Goal: Transaction & Acquisition: Purchase product/service

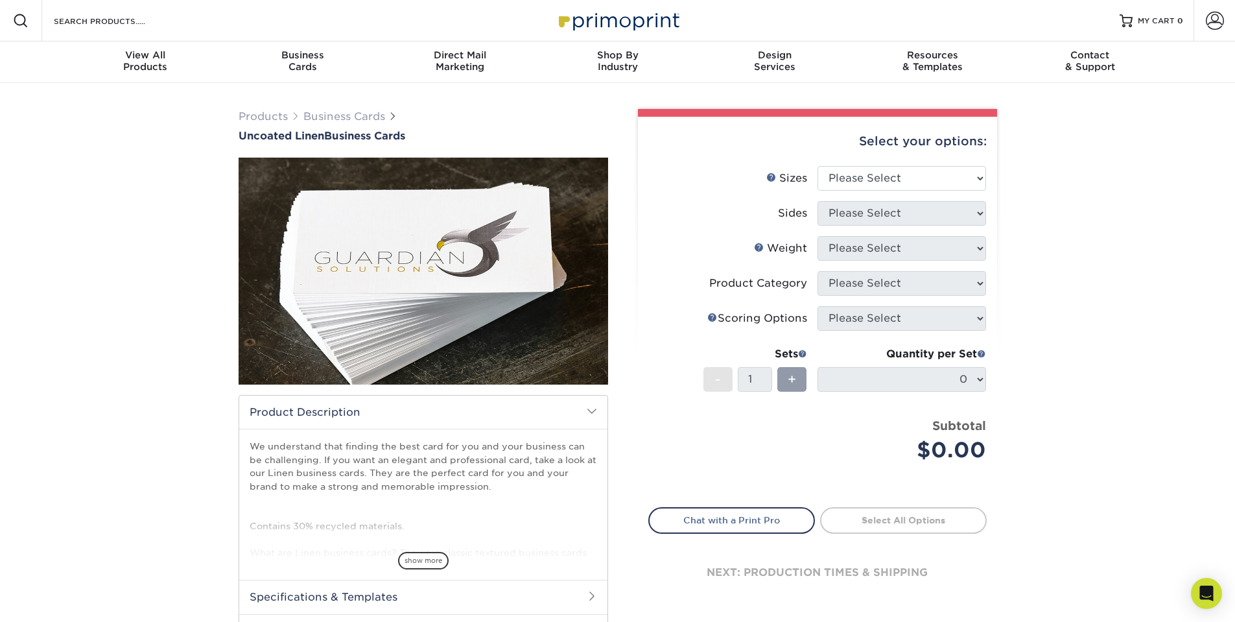
drag, startPoint x: 587, startPoint y: 279, endPoint x: 416, endPoint y: 284, distance: 171.3
click at [587, 279] on img at bounding box center [424, 271] width 370 height 370
click at [405, 281] on img at bounding box center [424, 271] width 370 height 370
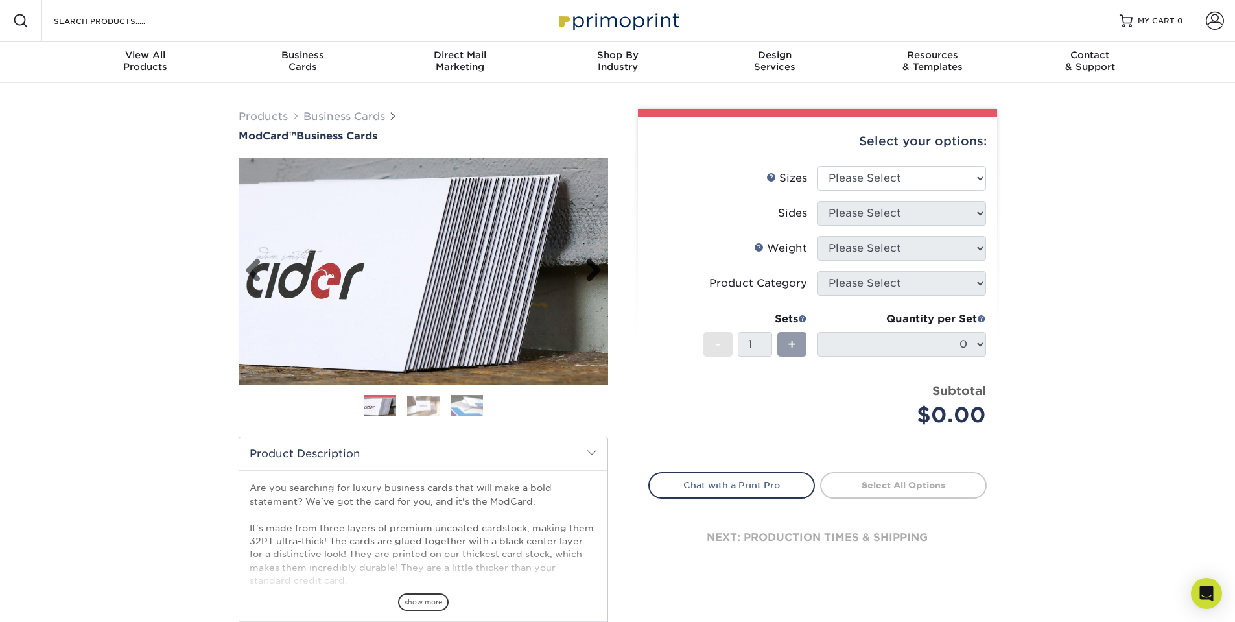
click at [594, 271] on link "Next" at bounding box center [589, 271] width 26 height 26
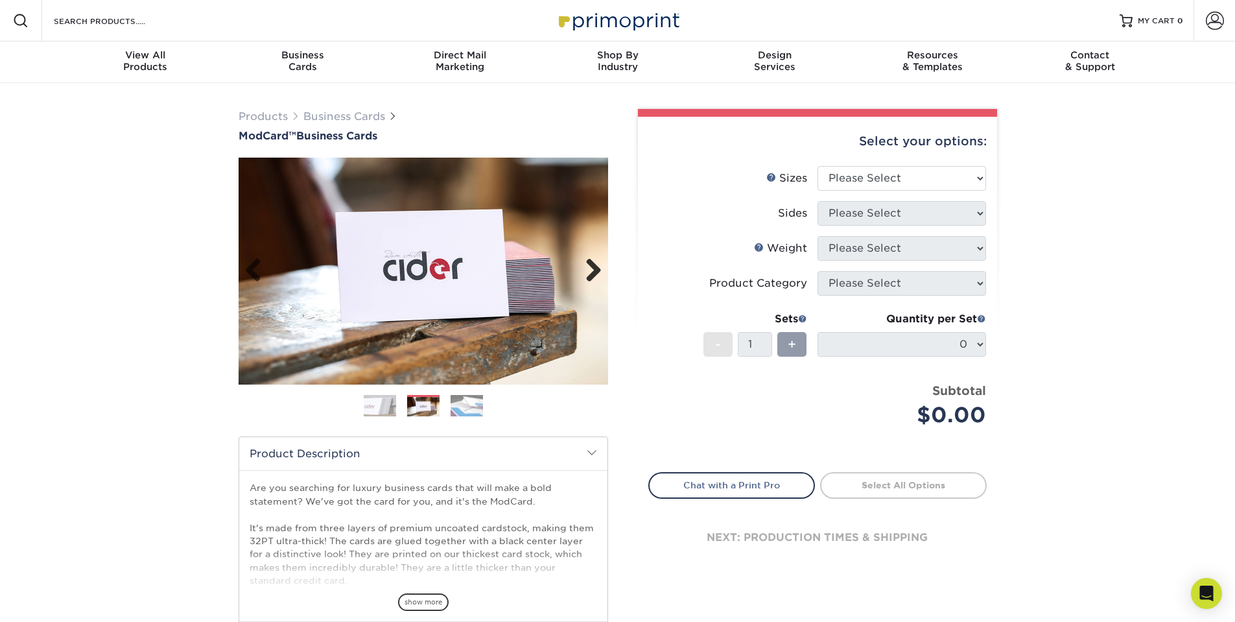
click at [594, 271] on link "Next" at bounding box center [589, 271] width 26 height 26
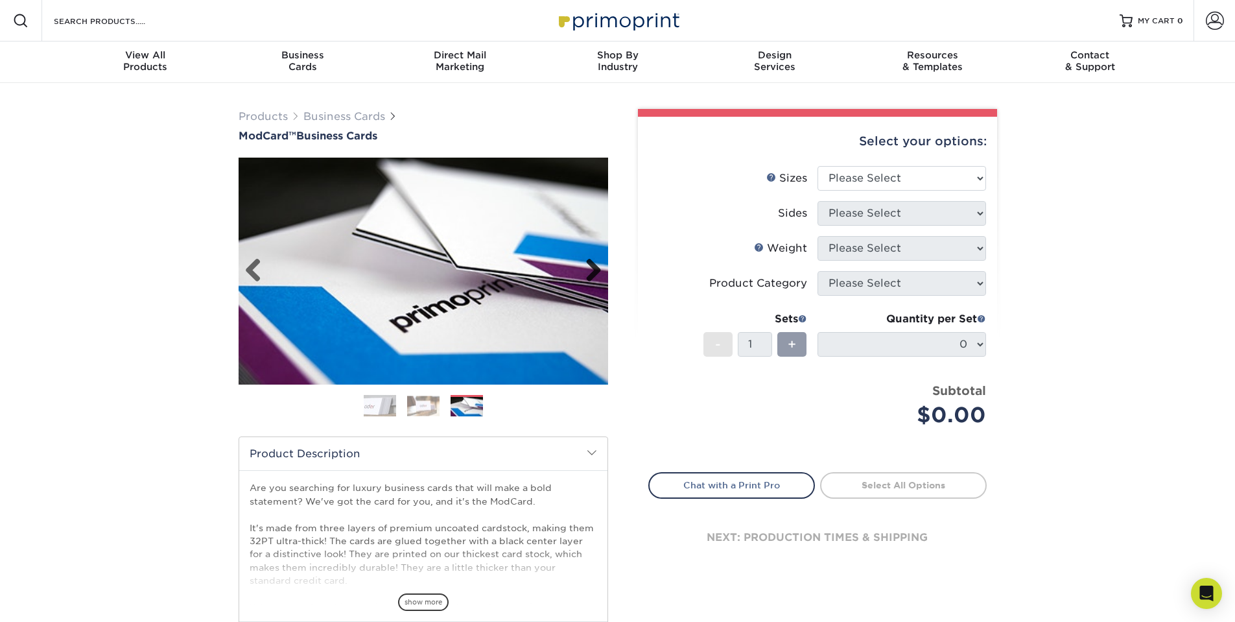
click at [594, 271] on link "Next" at bounding box center [589, 271] width 26 height 26
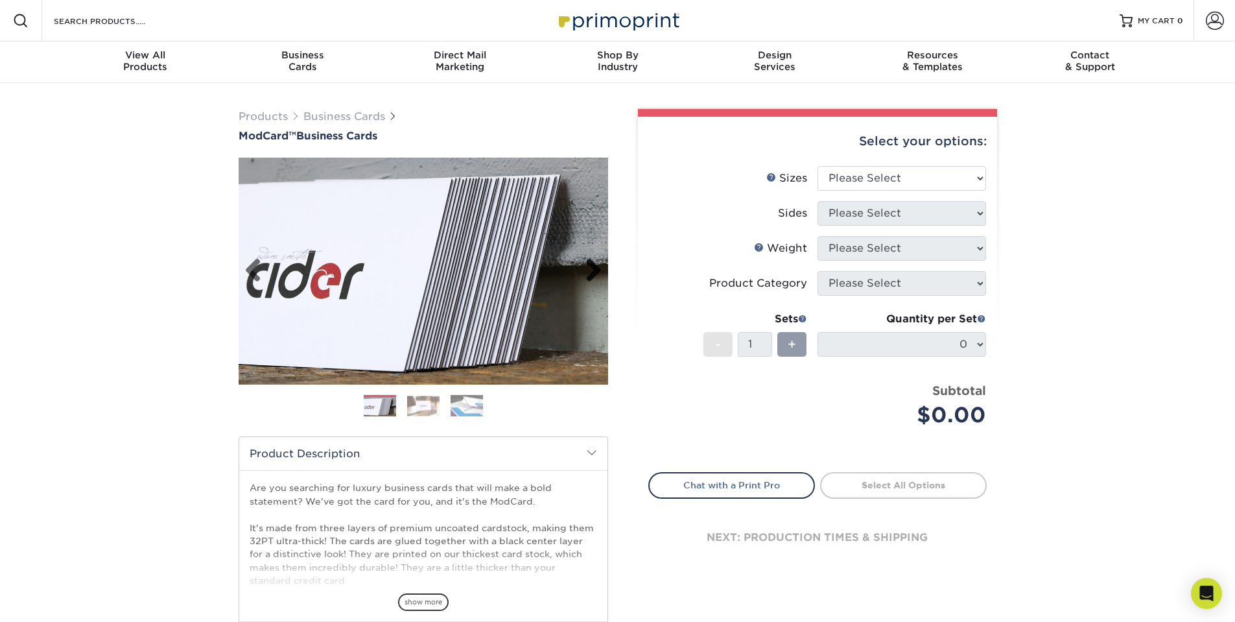
click at [594, 271] on link "Next" at bounding box center [589, 271] width 26 height 26
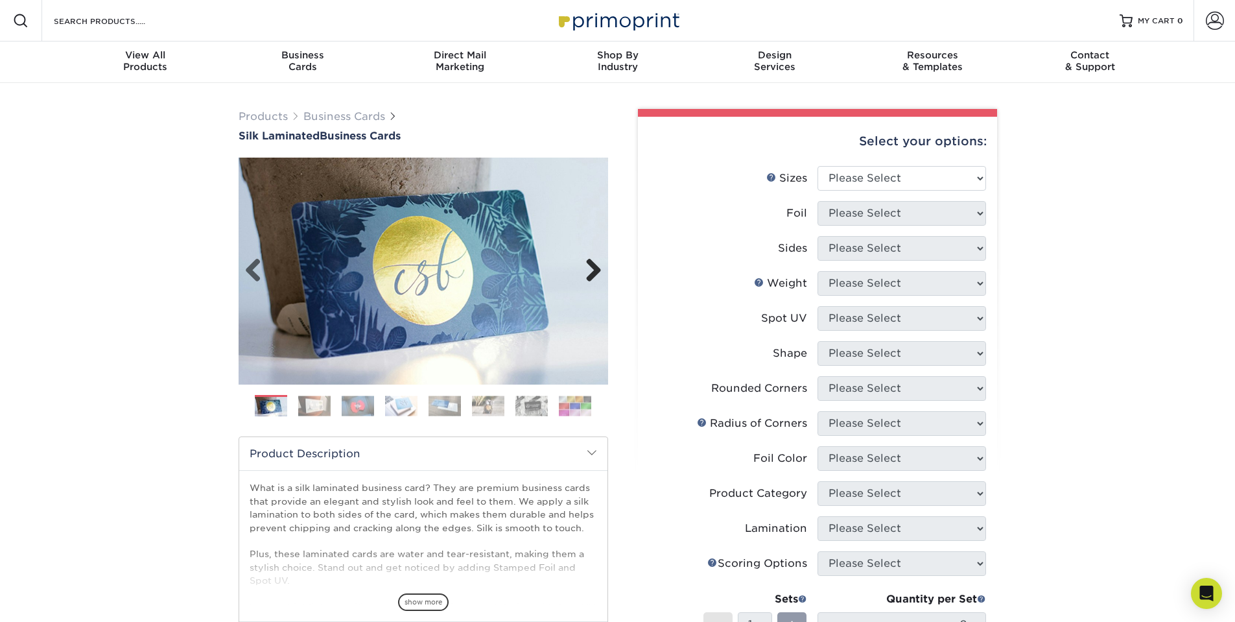
click at [598, 266] on link "Next" at bounding box center [589, 271] width 26 height 26
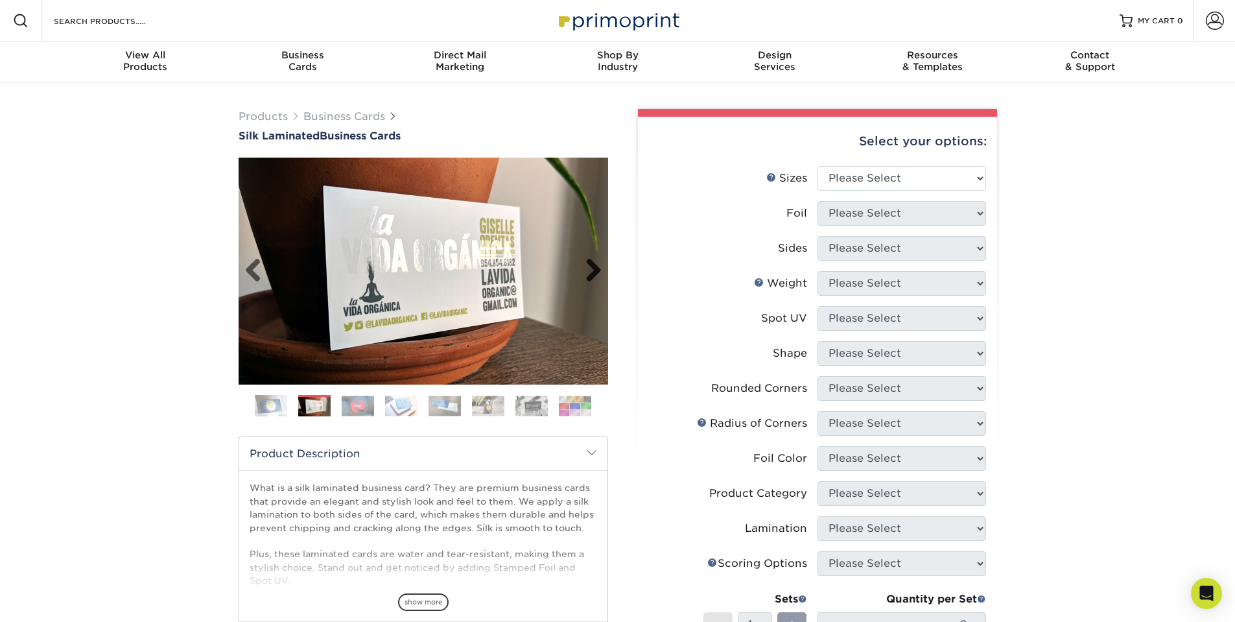
click at [598, 266] on link "Next" at bounding box center [589, 271] width 26 height 26
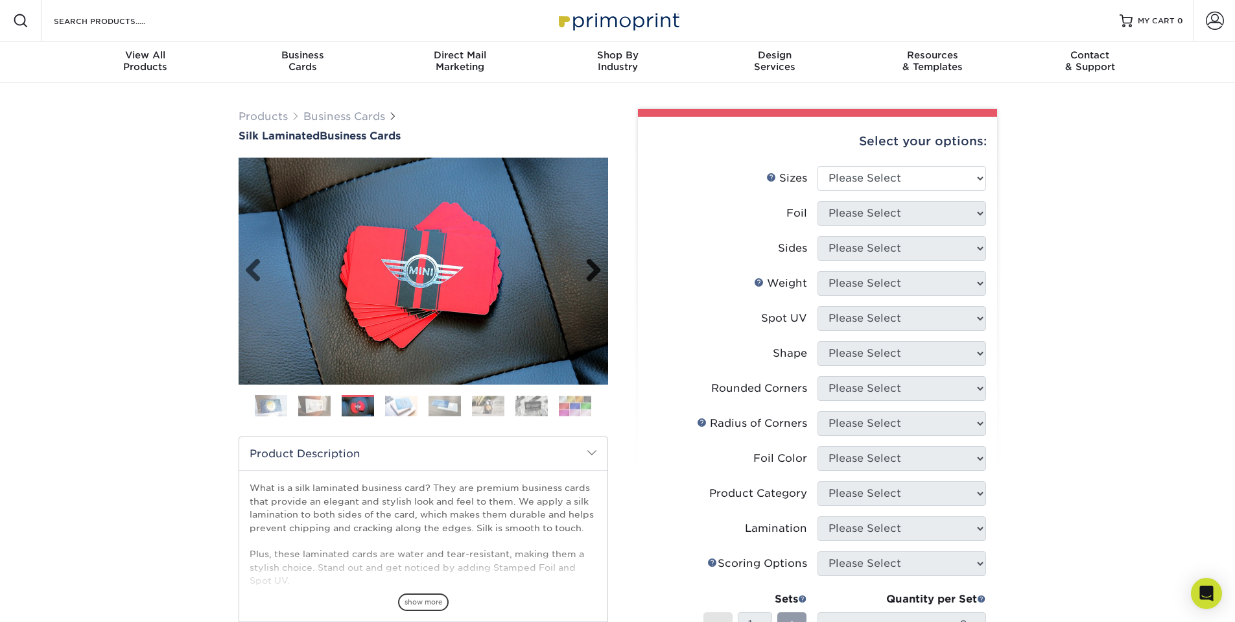
click at [598, 266] on link "Next" at bounding box center [589, 271] width 26 height 26
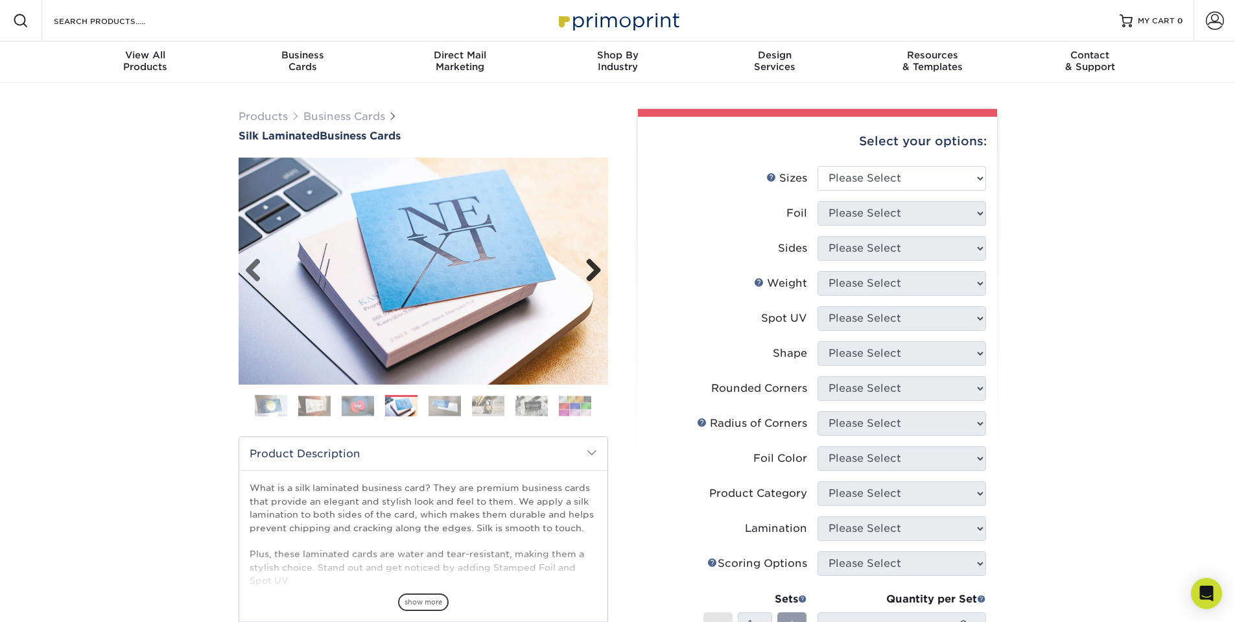
click at [598, 266] on link "Next" at bounding box center [589, 271] width 26 height 26
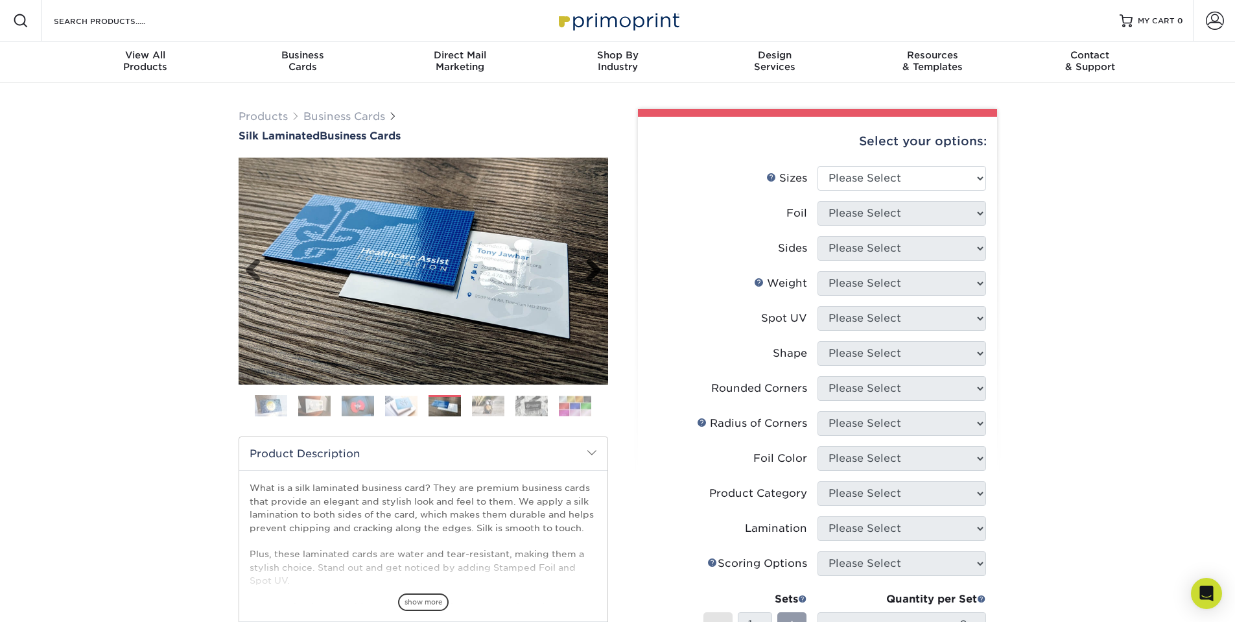
click at [598, 266] on link "Next" at bounding box center [589, 271] width 26 height 26
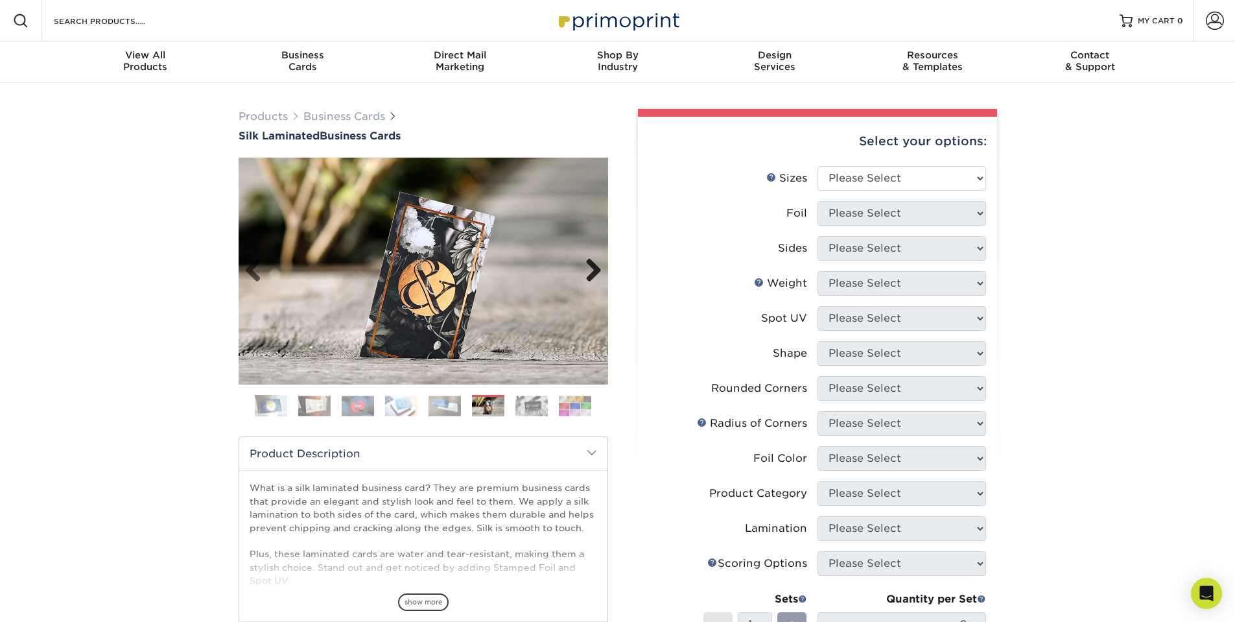
click at [601, 270] on link "Next" at bounding box center [589, 271] width 26 height 26
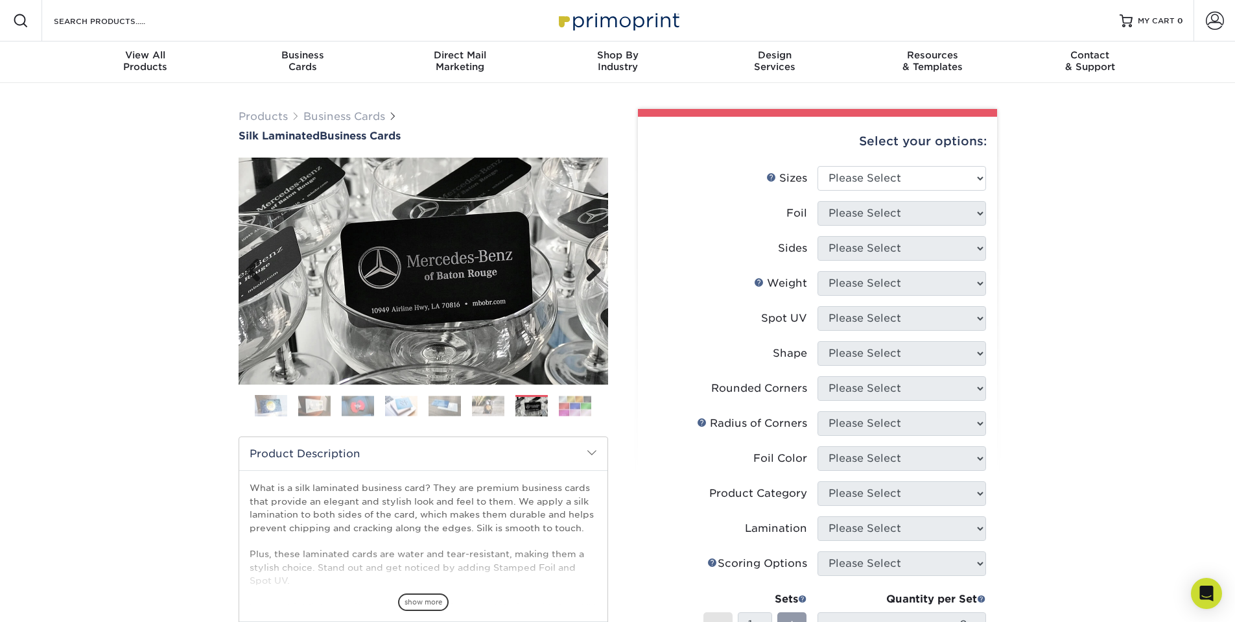
click at [601, 270] on link "Next" at bounding box center [589, 271] width 26 height 26
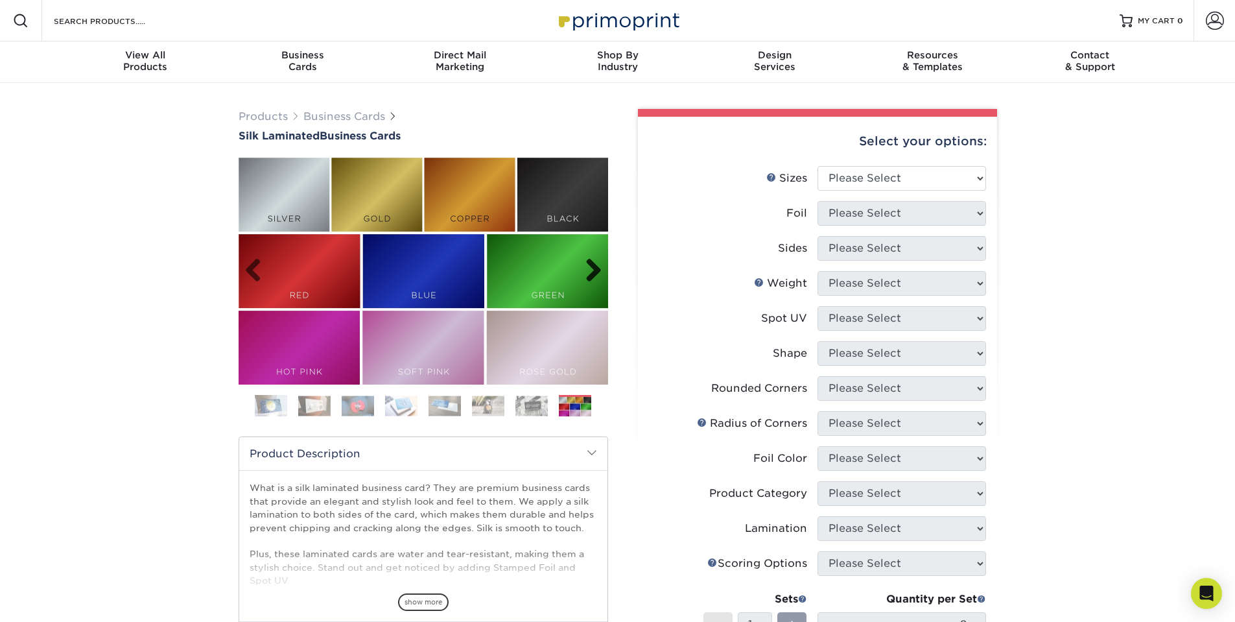
click at [600, 270] on link "Next" at bounding box center [589, 271] width 26 height 26
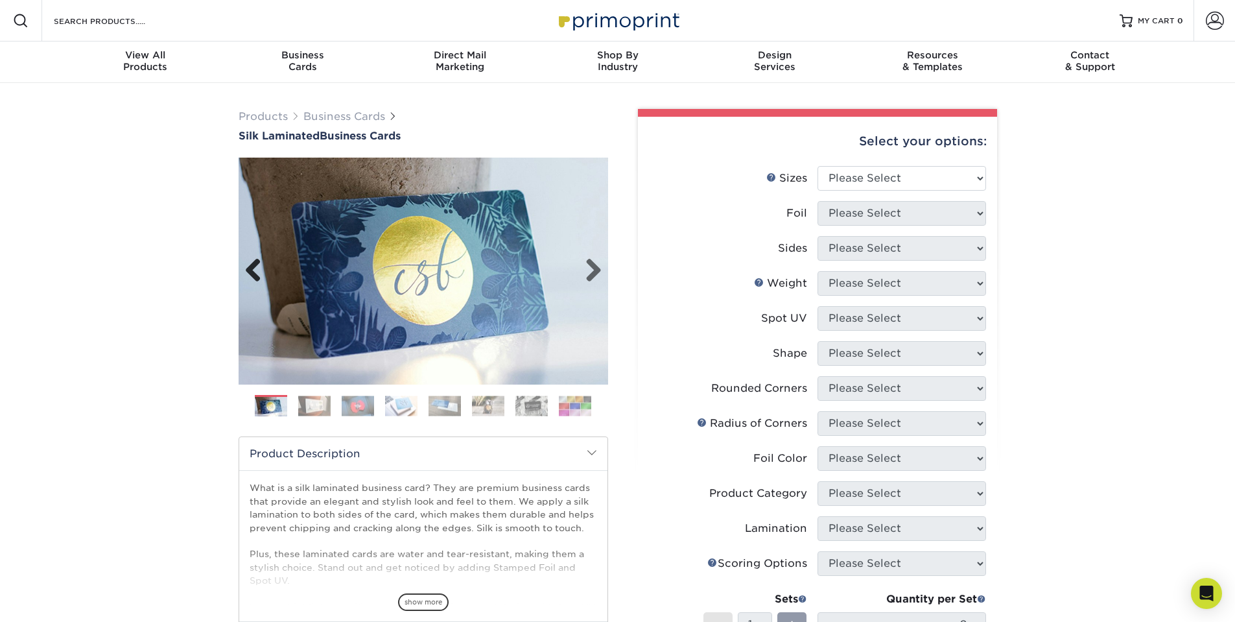
click at [257, 261] on link "Previous" at bounding box center [258, 271] width 26 height 26
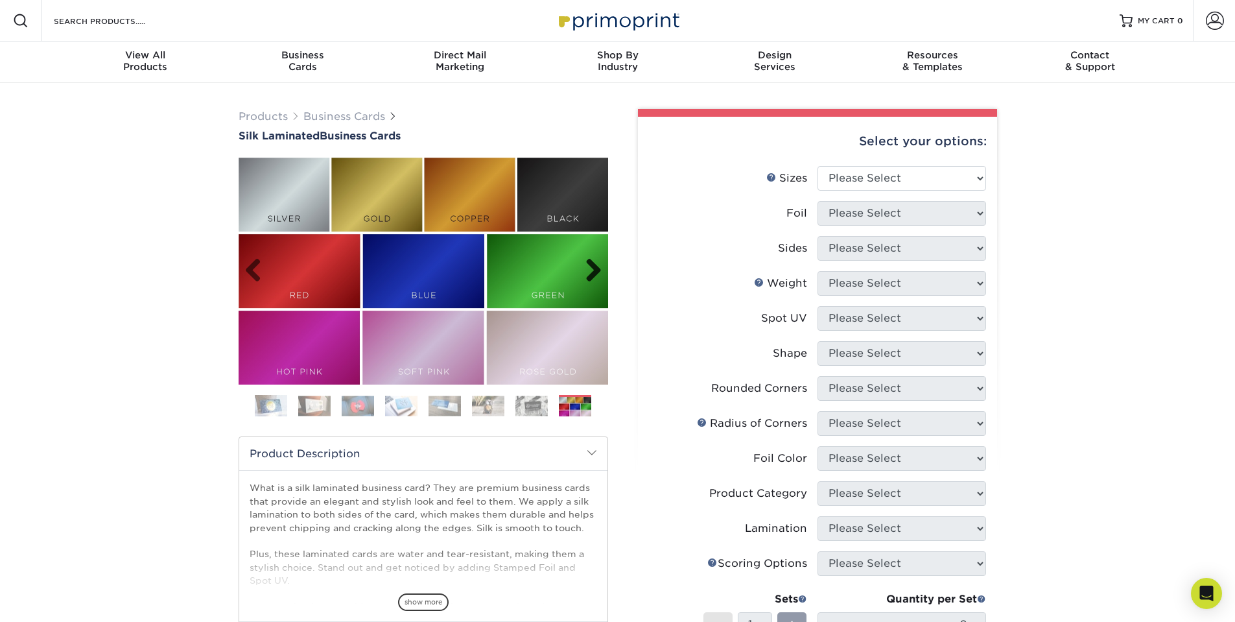
click at [597, 269] on link "Next" at bounding box center [589, 271] width 26 height 26
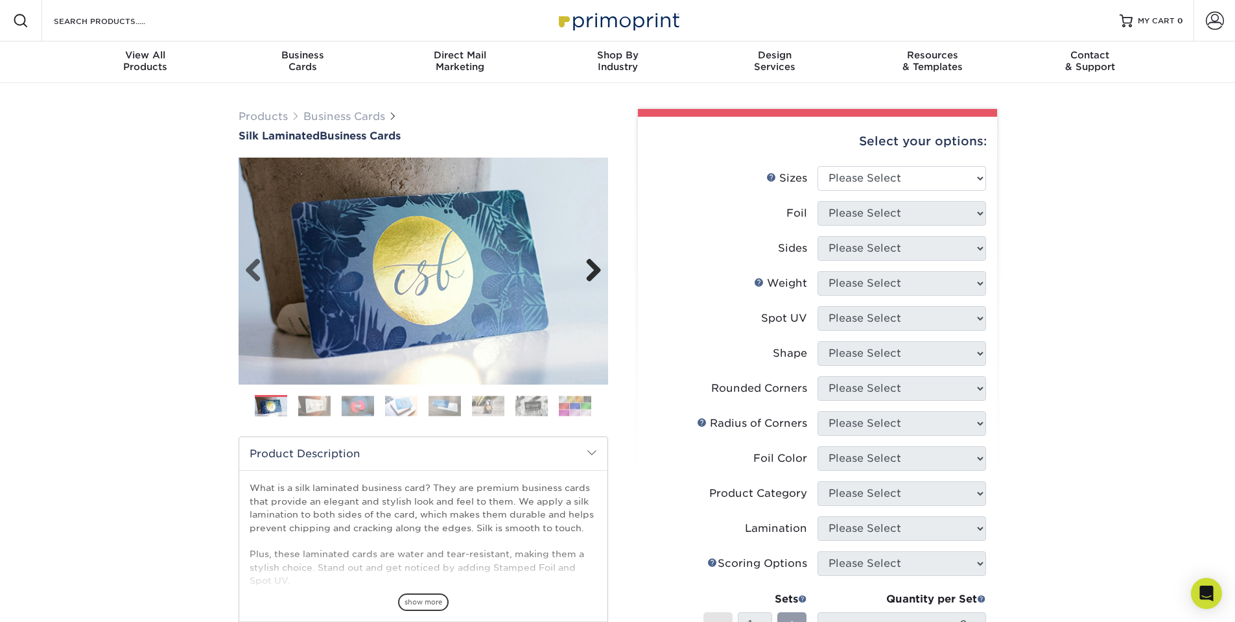
click at [597, 269] on link "Next" at bounding box center [589, 271] width 26 height 26
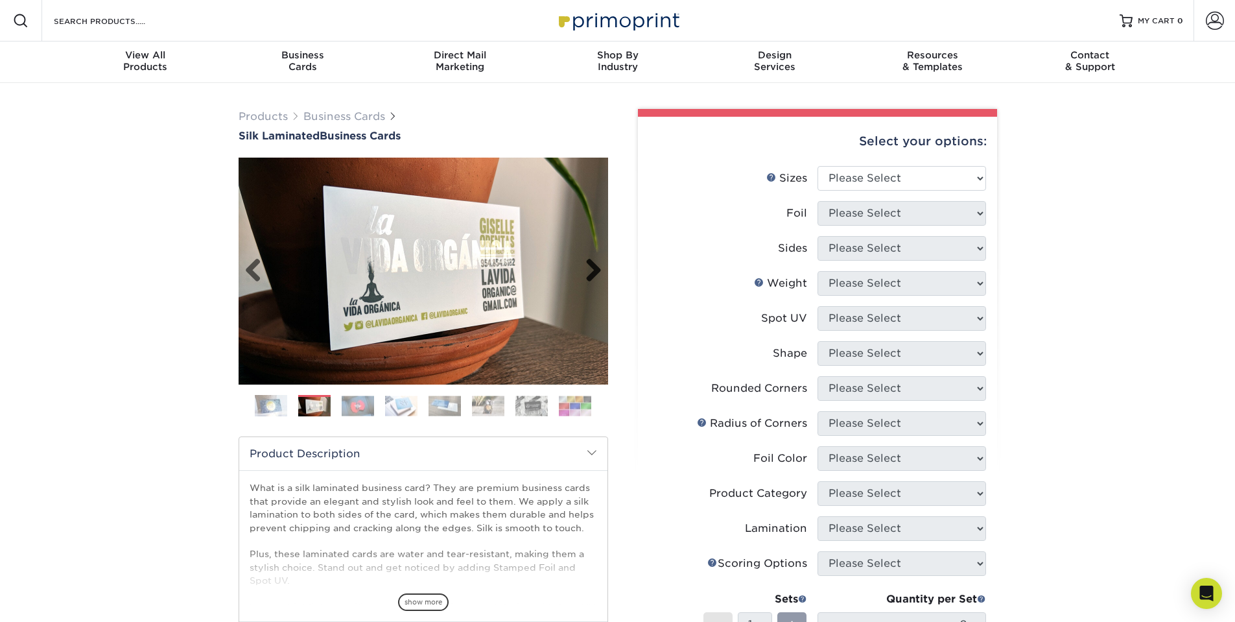
click at [597, 269] on link "Next" at bounding box center [589, 271] width 26 height 26
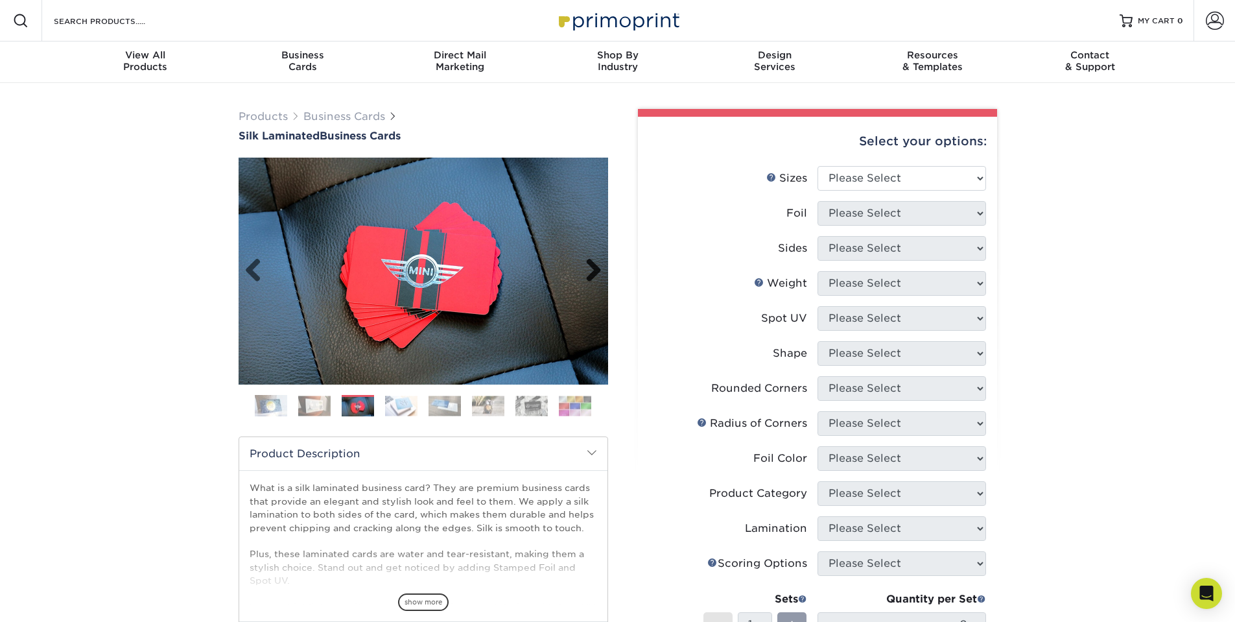
click at [597, 269] on link "Next" at bounding box center [589, 271] width 26 height 26
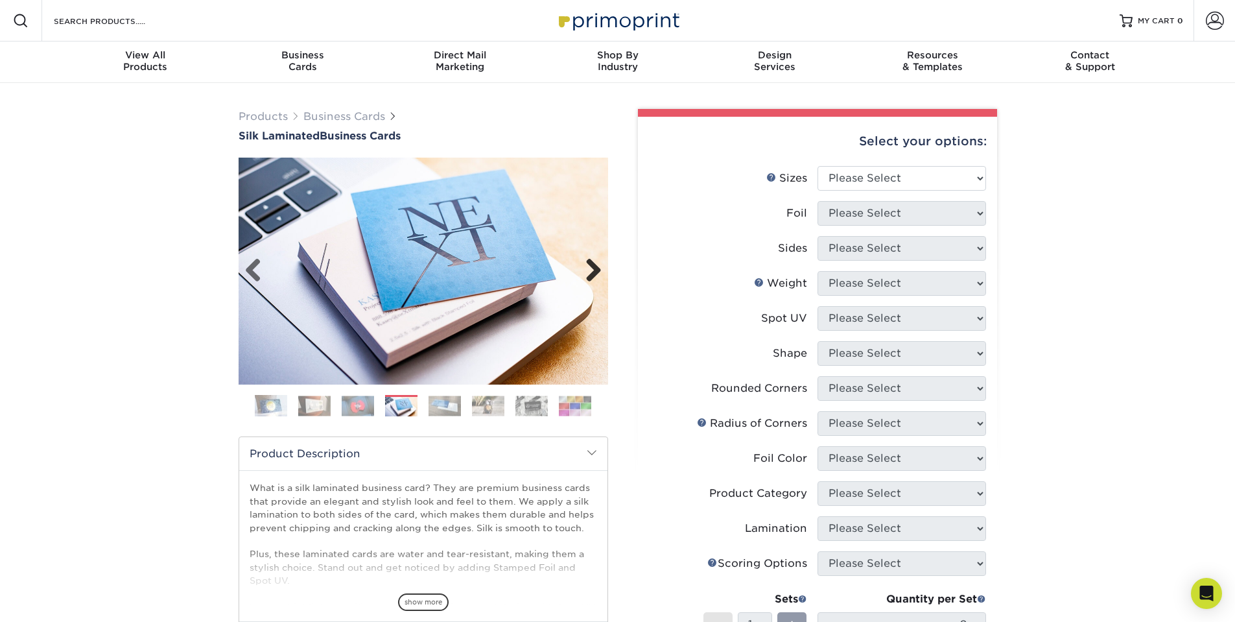
click at [597, 269] on link "Next" at bounding box center [589, 271] width 26 height 26
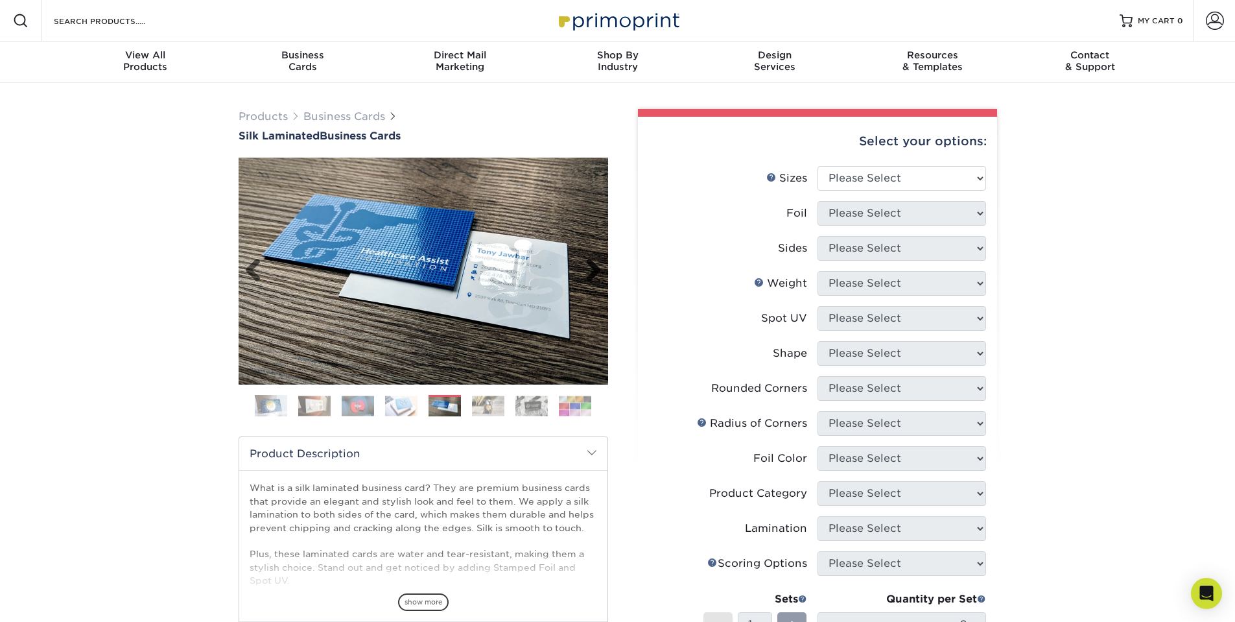
click at [597, 269] on link "Next" at bounding box center [589, 271] width 26 height 26
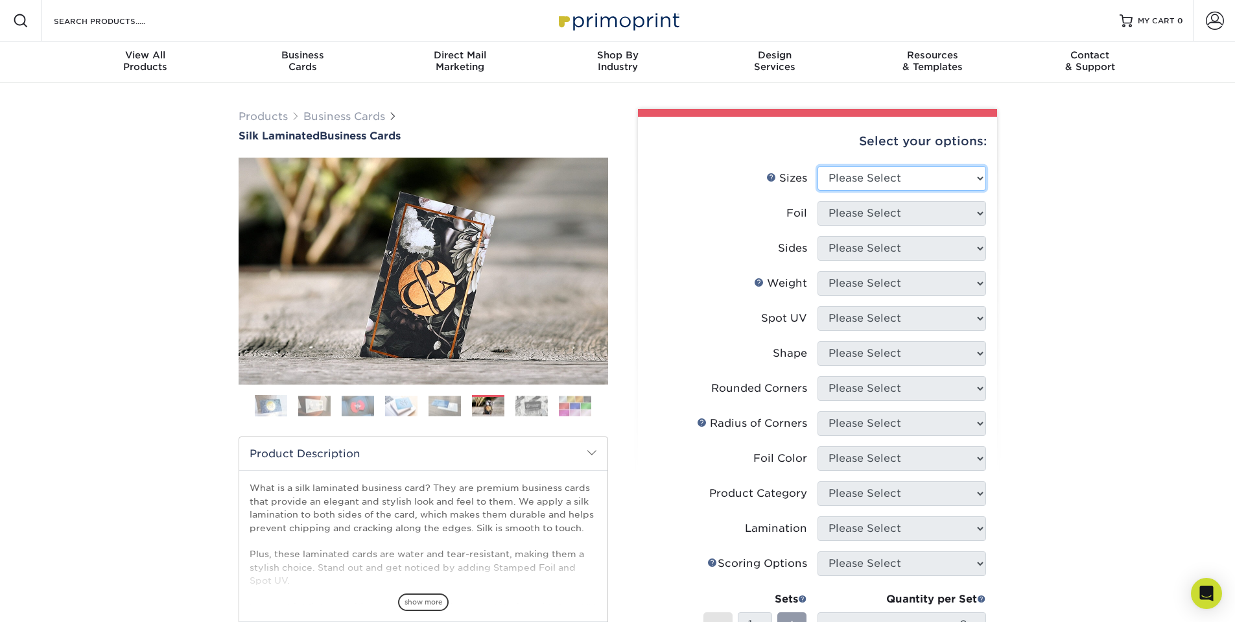
click at [907, 176] on select "Please Select 1.5" x 3.5" - Mini 1.75" x 3.5" - Mini 2" x 2" - Square 2" x 3" -…" at bounding box center [902, 178] width 169 height 25
click at [818, 166] on select "Please Select 1.5" x 3.5" - Mini 1.75" x 3.5" - Mini 2" x 2" - Square 2" x 3" -…" at bounding box center [902, 178] width 169 height 25
click at [874, 185] on select "Please Select 1.5" x 3.5" - Mini 1.75" x 3.5" - Mini 2" x 2" - Square 2" x 3" -…" at bounding box center [902, 178] width 169 height 25
select select "2.00x3.50"
click at [818, 166] on select "Please Select 1.5" x 3.5" - Mini 1.75" x 3.5" - Mini 2" x 2" - Square 2" x 3" -…" at bounding box center [902, 178] width 169 height 25
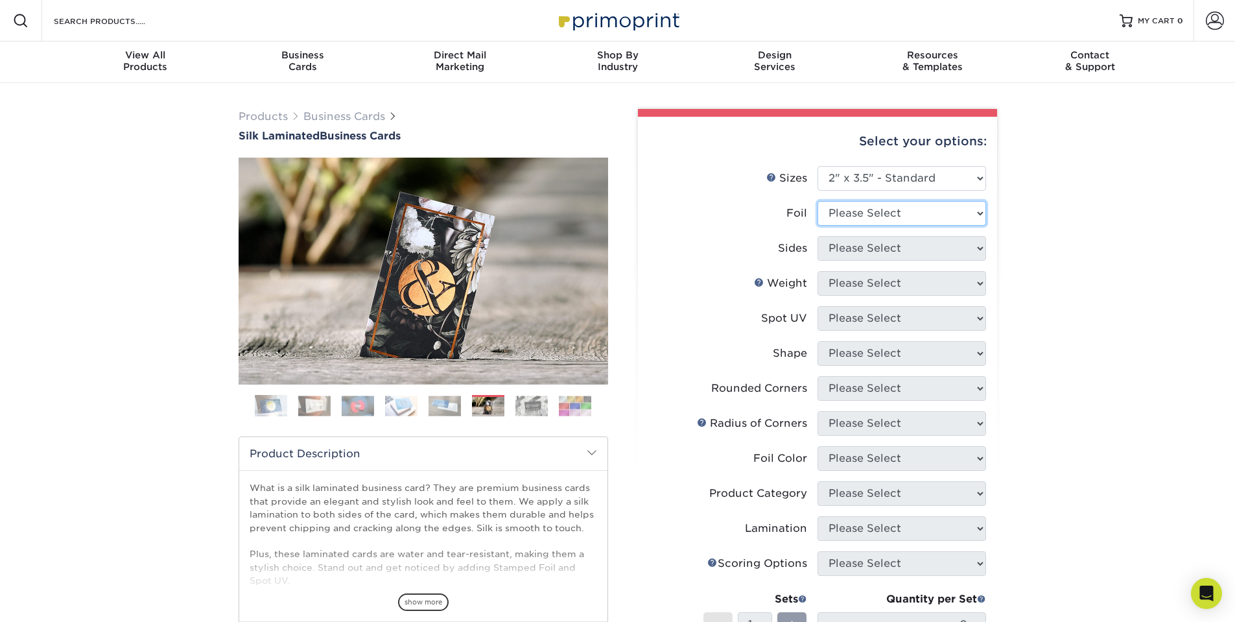
click at [868, 217] on select "Please Select Yes No" at bounding box center [902, 213] width 169 height 25
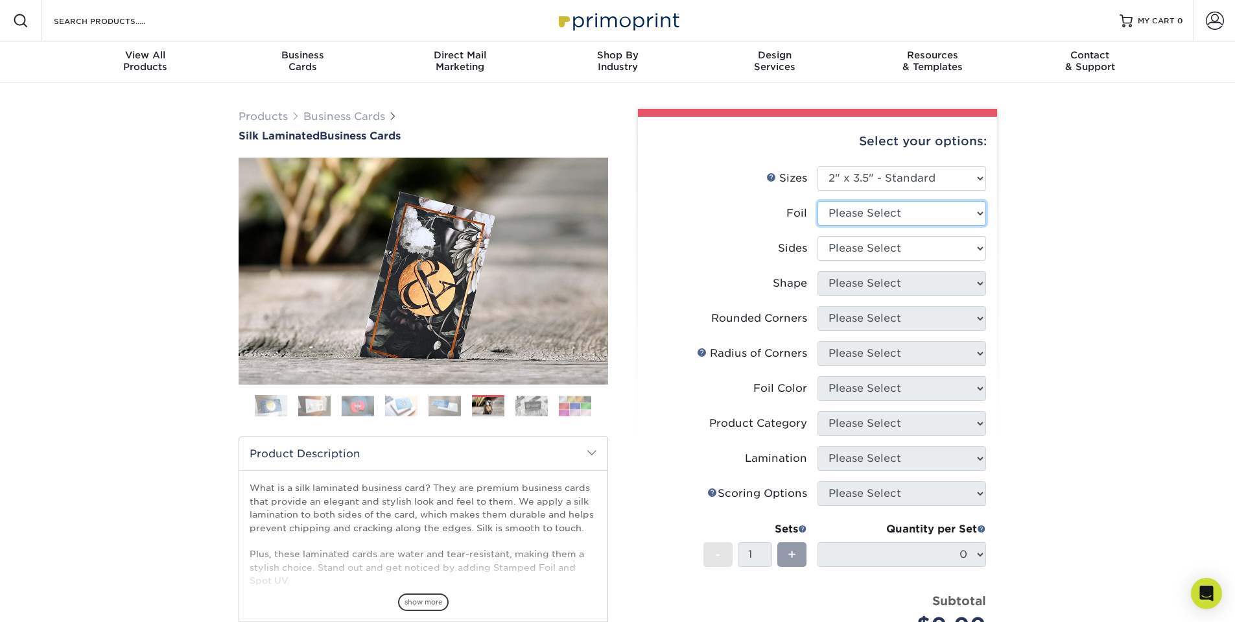
select select "1"
click at [818, 201] on select "Please Select Yes No" at bounding box center [902, 213] width 169 height 25
click at [865, 247] on select "Please Select Print Both Sides Print Both Sides - Foil Both Sides Print Both Si…" at bounding box center [902, 248] width 169 height 25
click at [588, 270] on link "Next" at bounding box center [589, 271] width 26 height 26
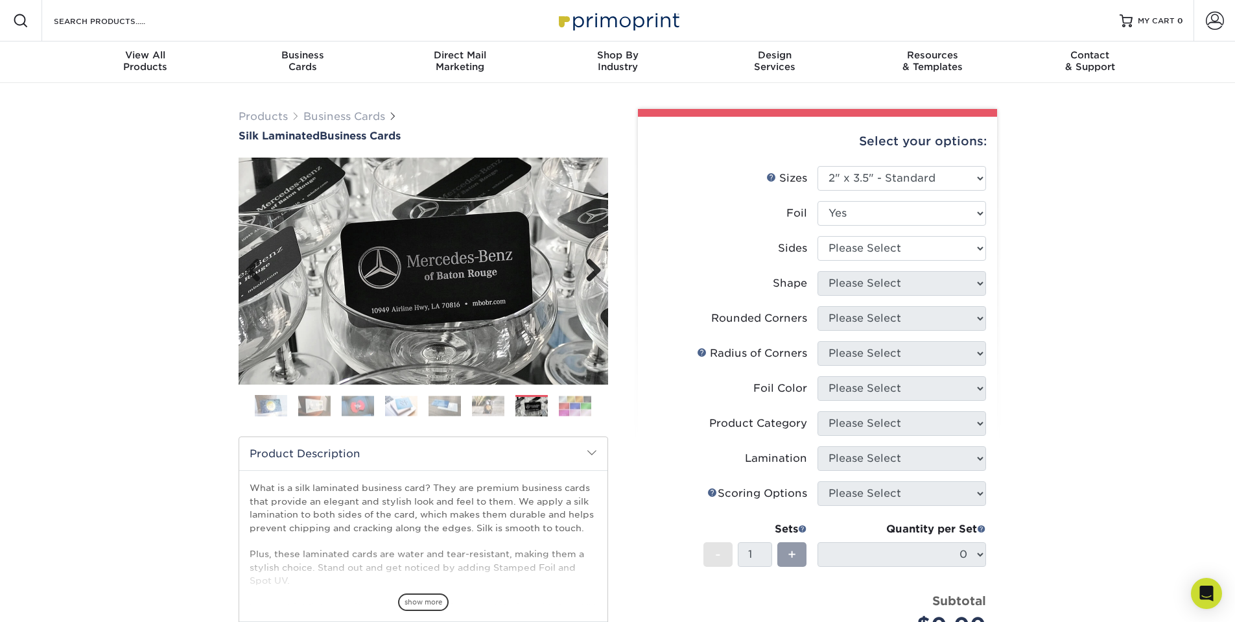
click at [588, 270] on link "Next" at bounding box center [589, 271] width 26 height 26
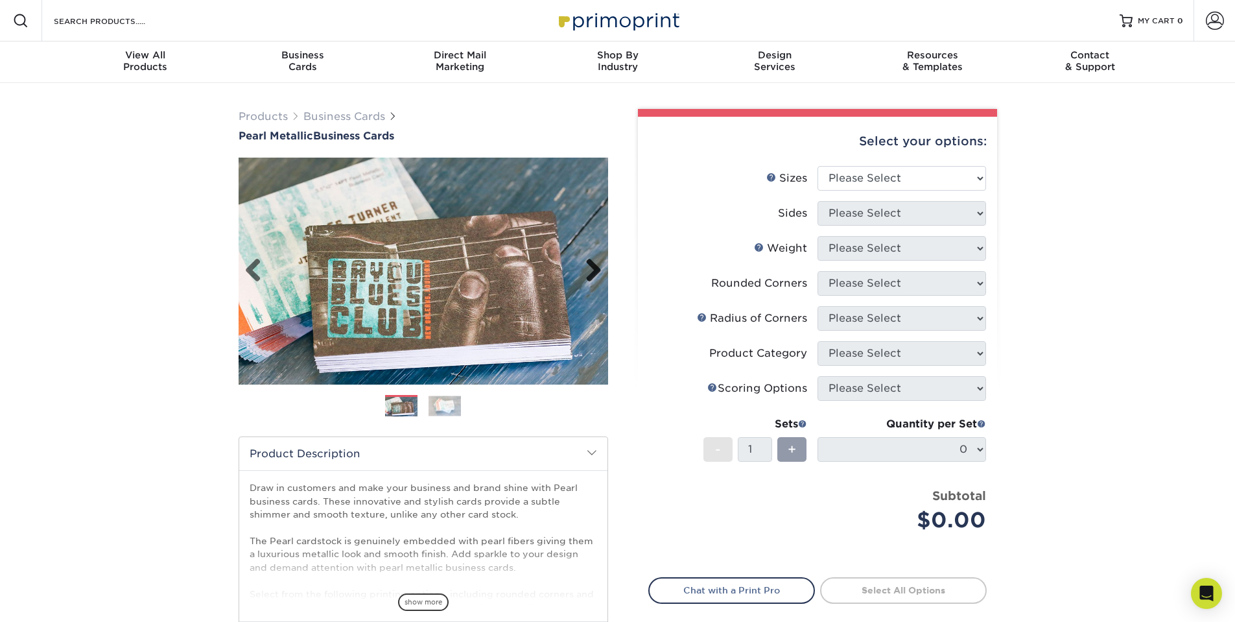
click at [597, 269] on link "Next" at bounding box center [589, 271] width 26 height 26
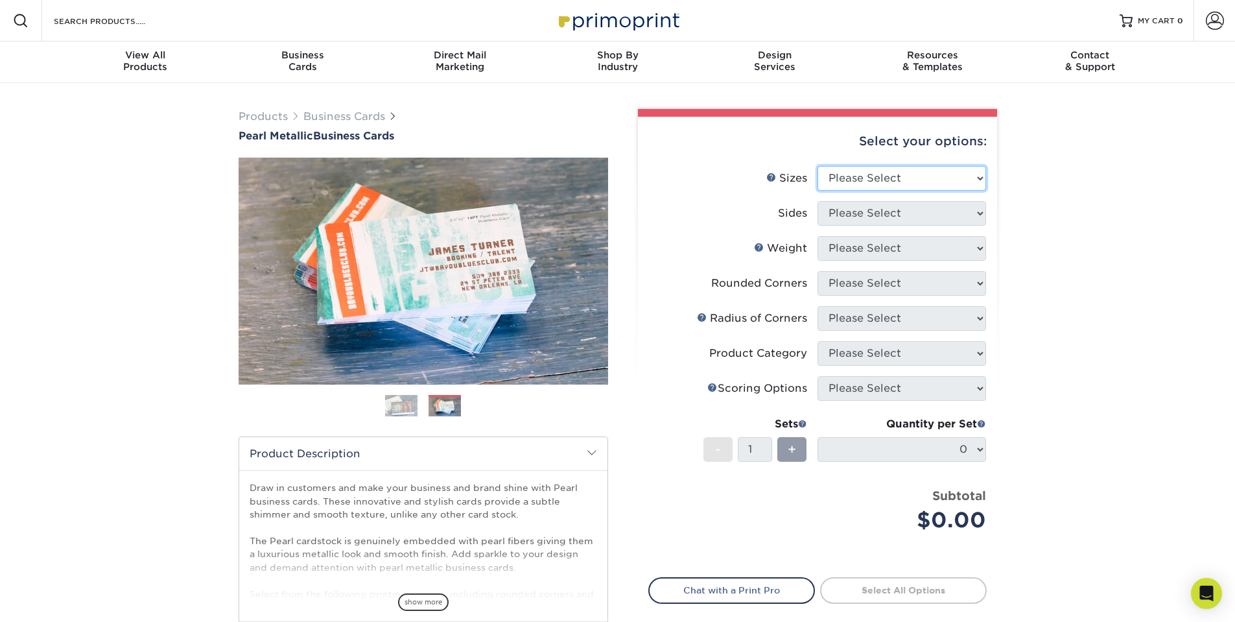
click at [879, 185] on select "Please Select 1.5" x 3.5" - Mini 1.75" x 3.5" - Mini 2" x 2" - Square 2" x 3" -…" at bounding box center [902, 178] width 169 height 25
click at [796, 457] on div "+" at bounding box center [792, 449] width 29 height 25
